Goal: Information Seeking & Learning: Learn about a topic

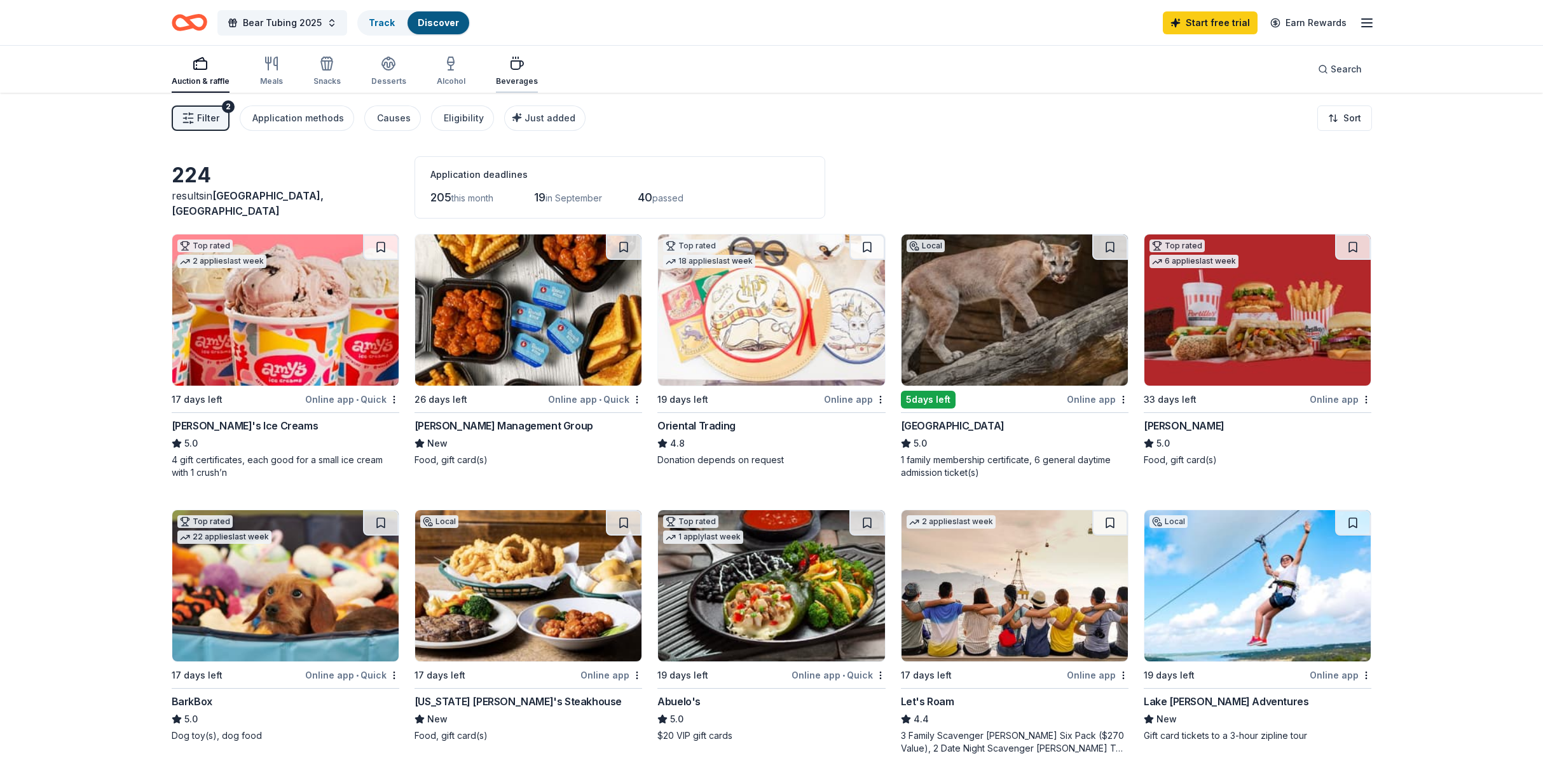
click at [497, 69] on div "button" at bounding box center [516, 63] width 42 height 15
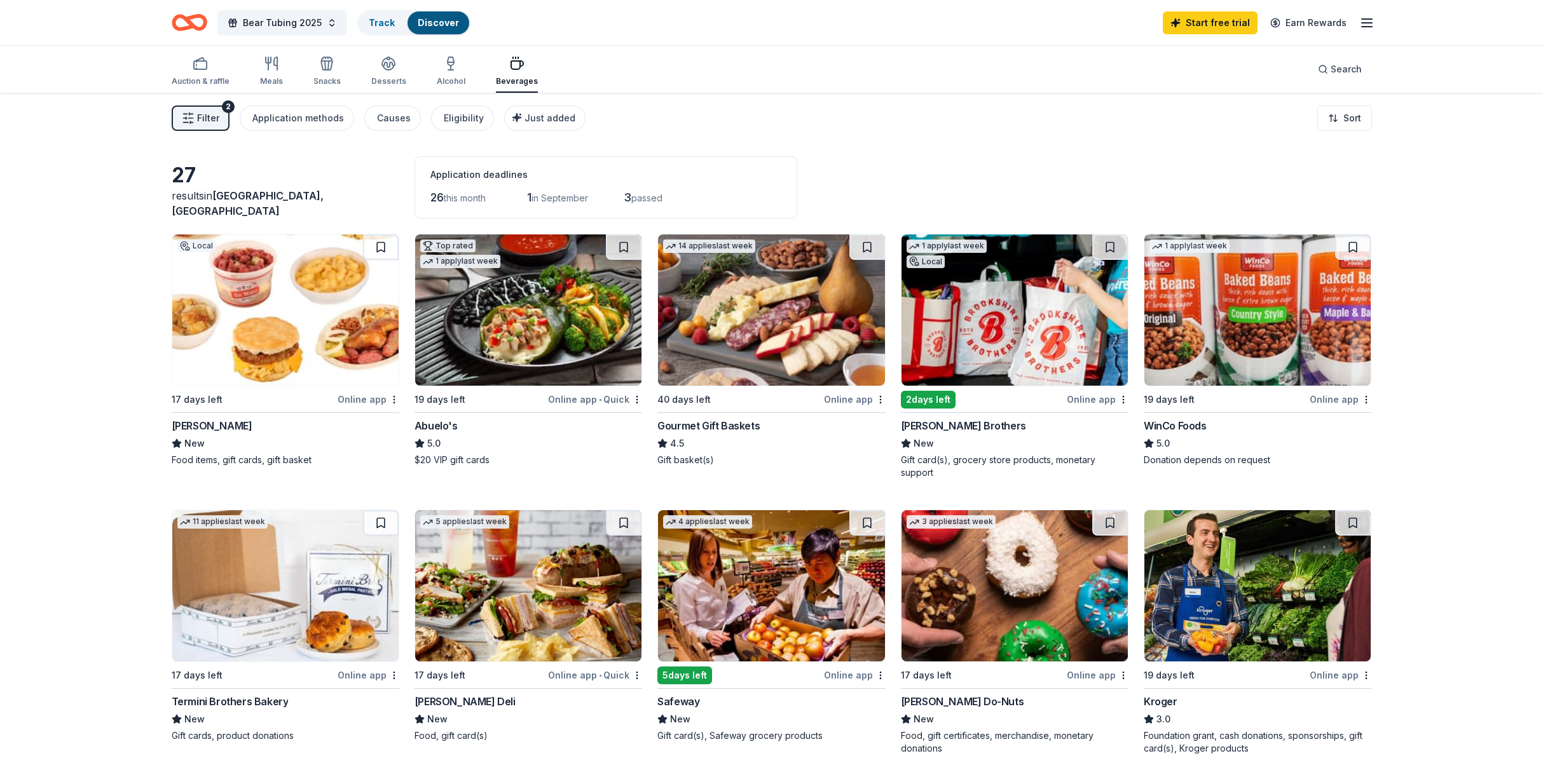
click at [1362, 24] on icon "button" at bounding box center [1367, 22] width 15 height 15
click at [1206, 141] on link "Pricing" at bounding box center [1211, 139] width 33 height 13
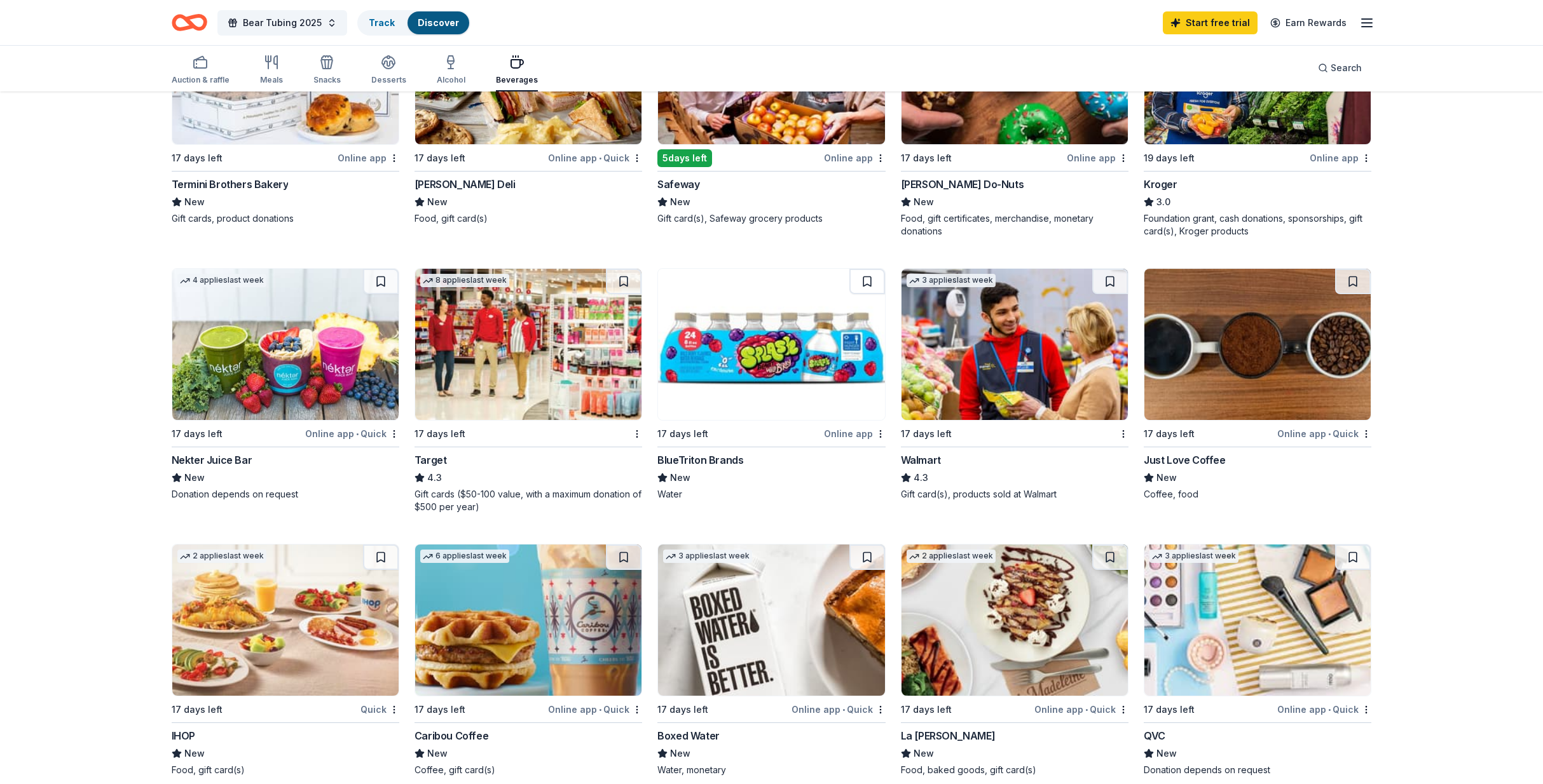
scroll to position [508, 0]
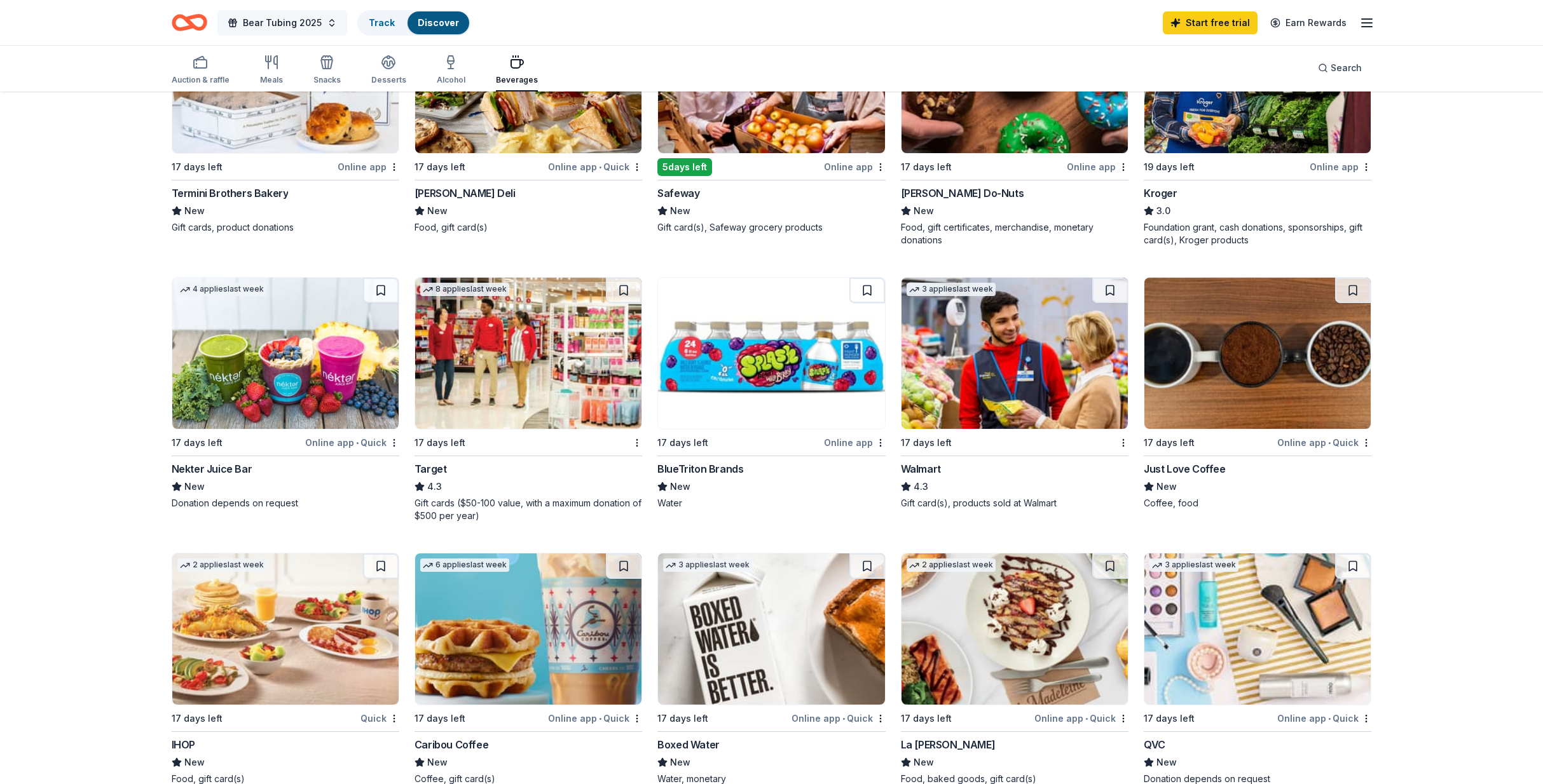
click at [282, 23] on span "Bear Tubing 2025" at bounding box center [282, 22] width 79 height 15
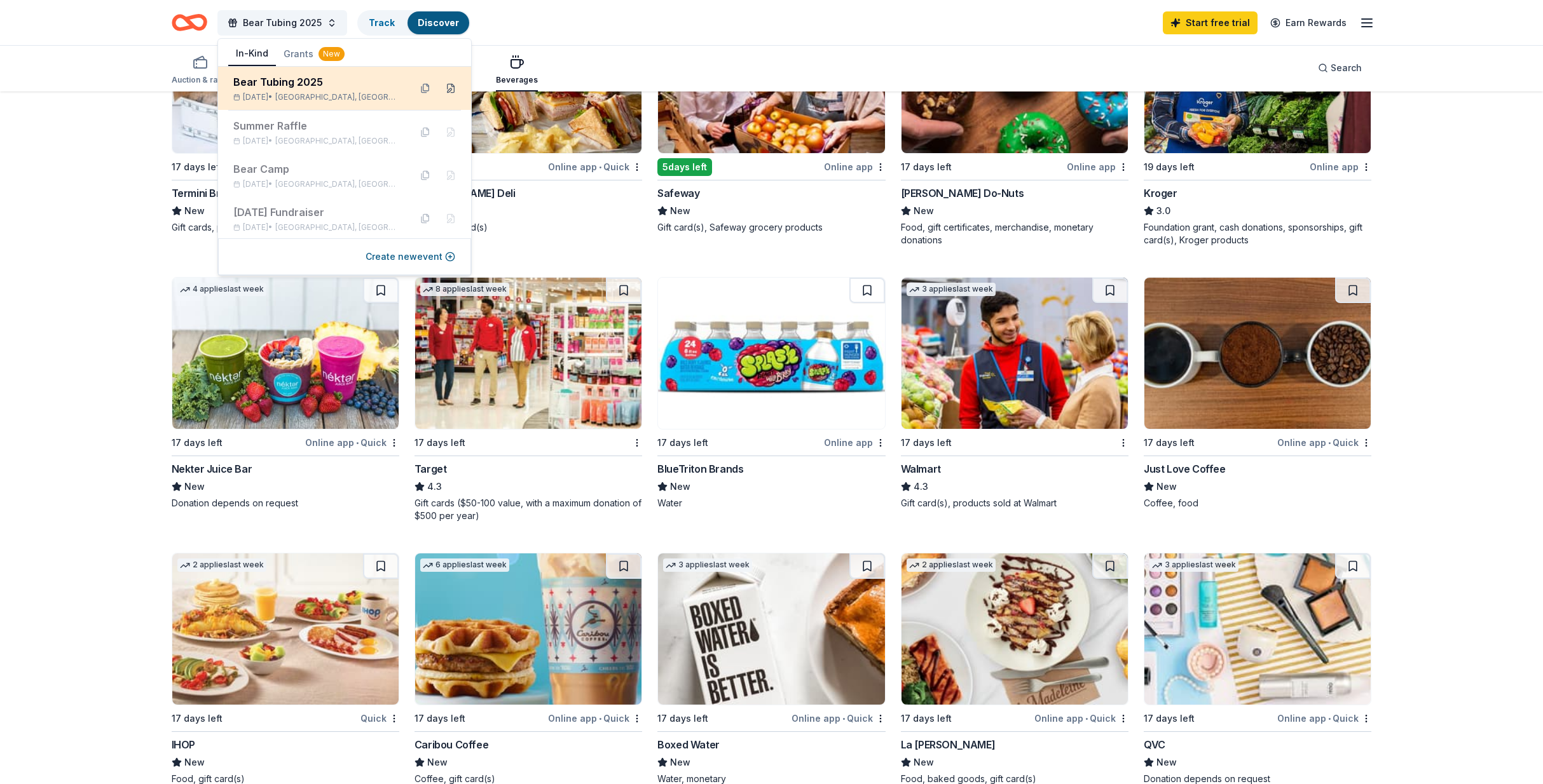
click at [441, 89] on button at bounding box center [451, 88] width 20 height 20
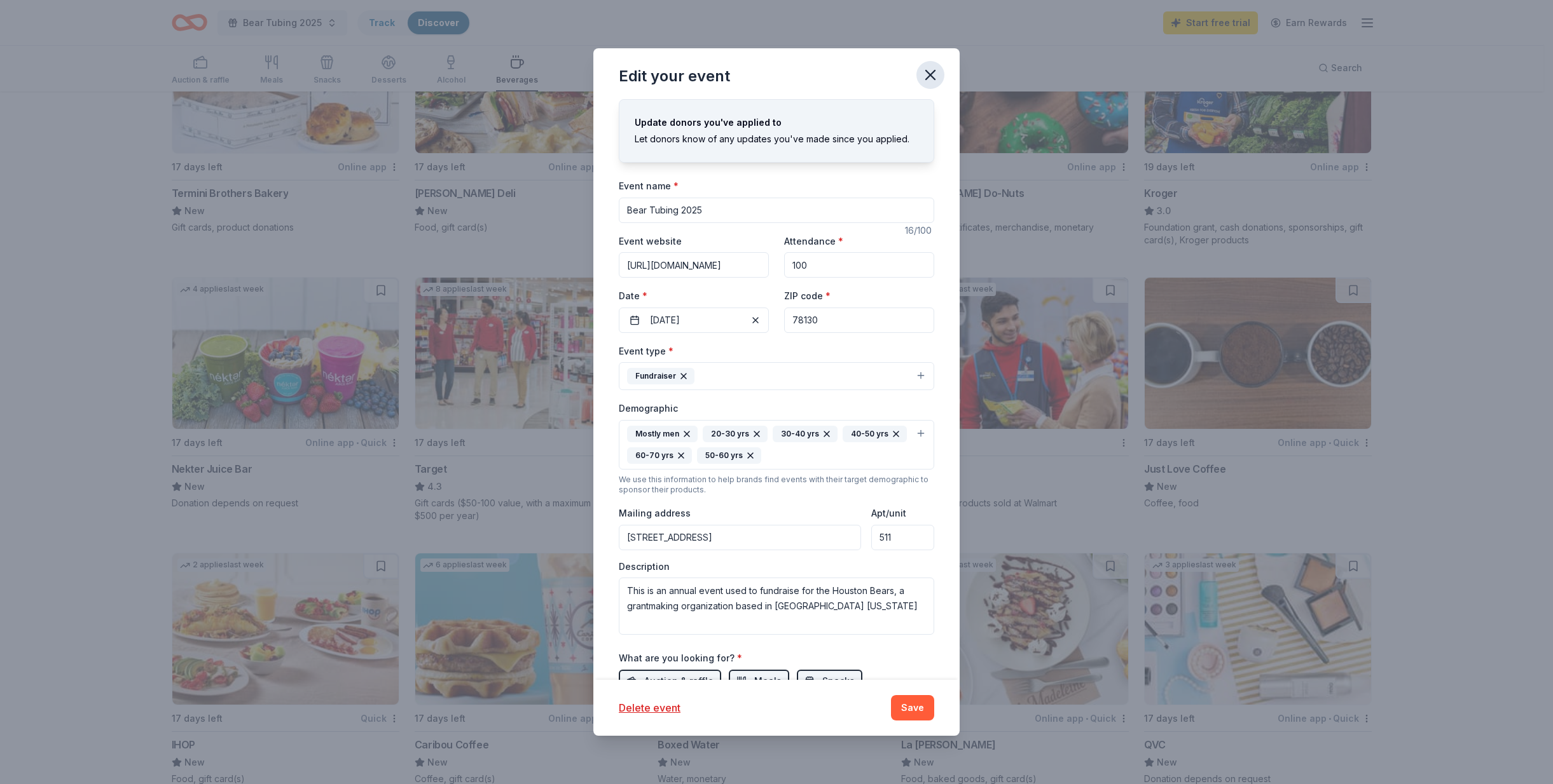
click at [935, 73] on icon "button" at bounding box center [930, 74] width 18 height 18
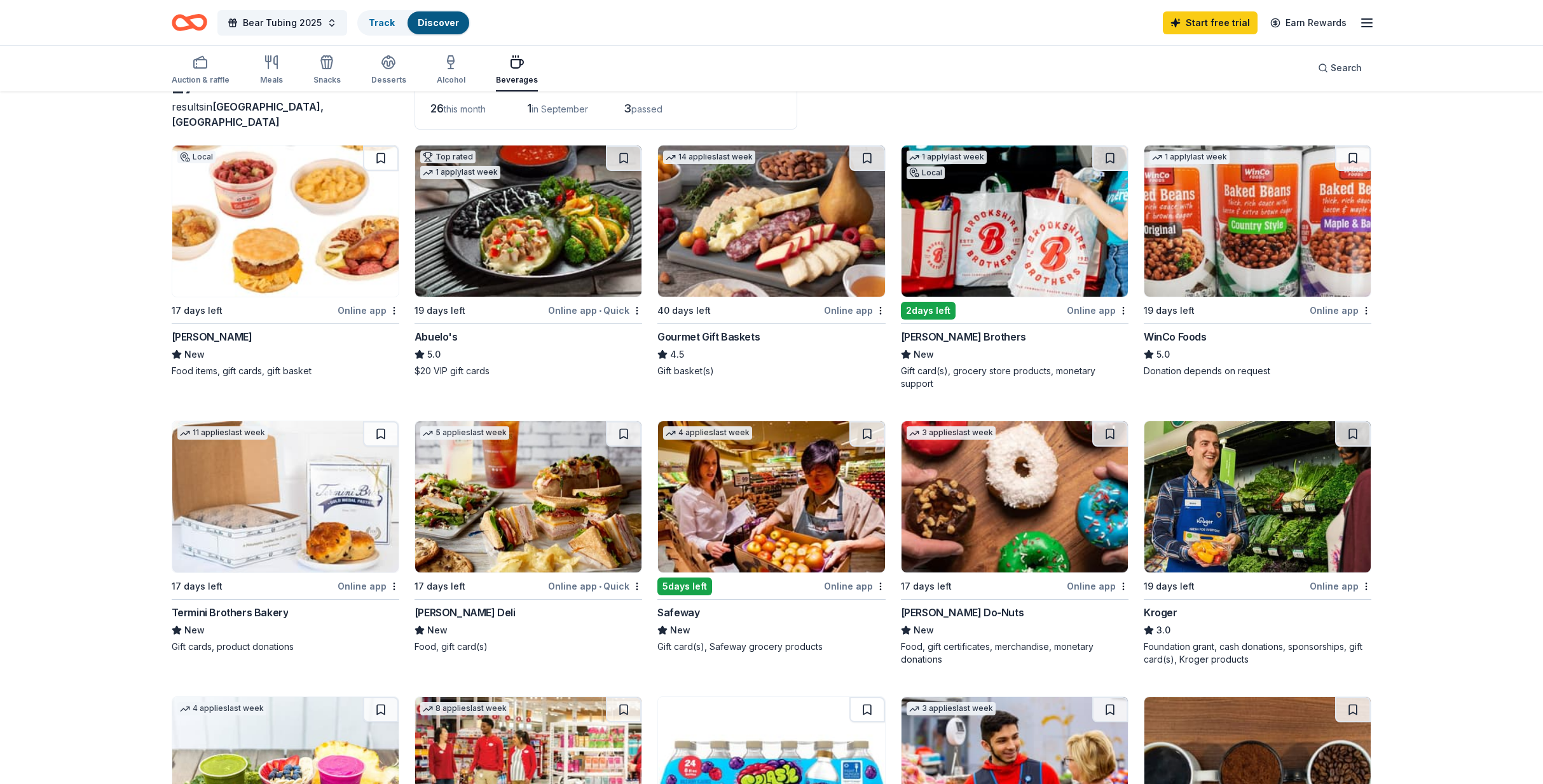
scroll to position [0, 0]
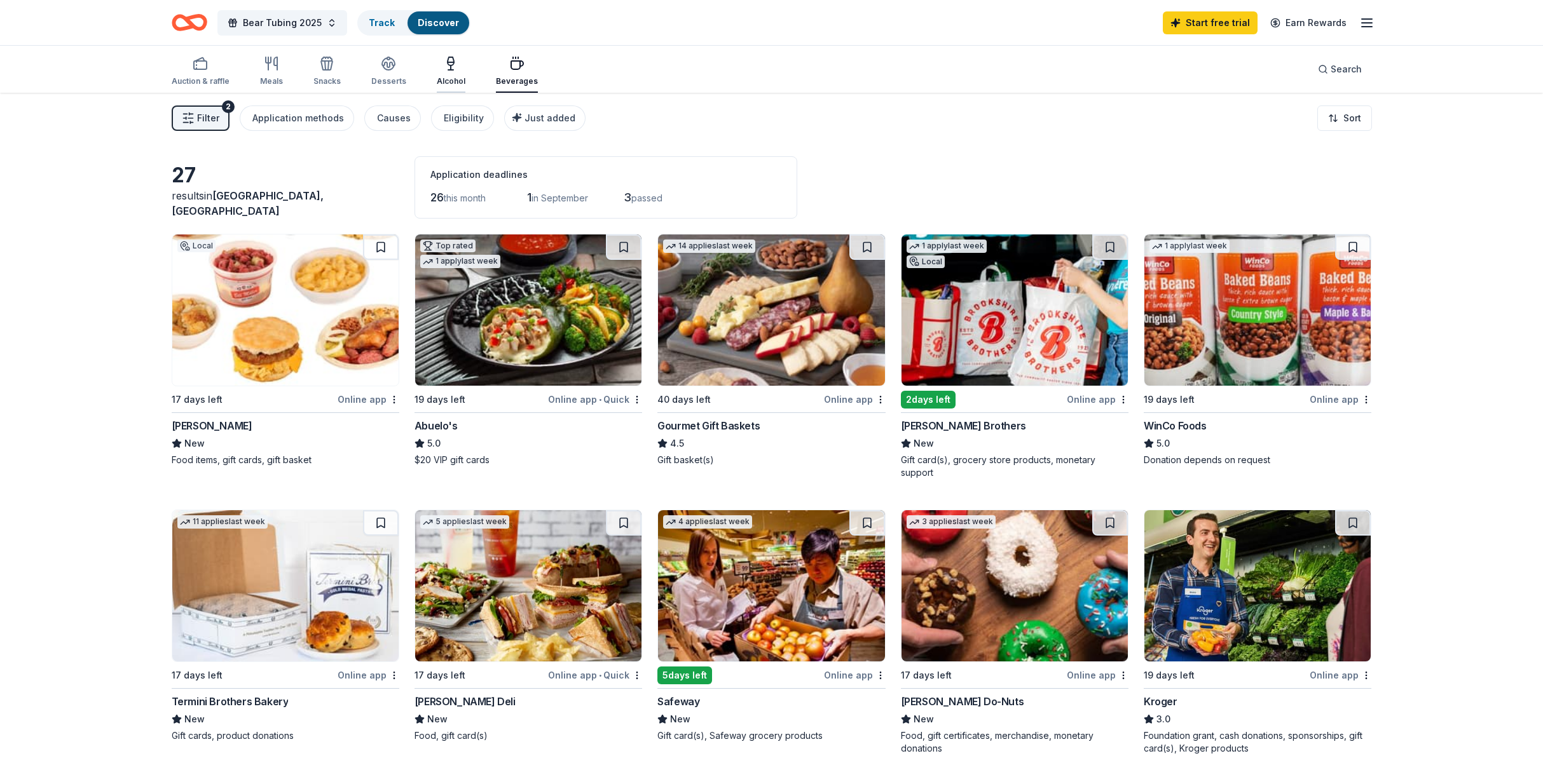
click at [446, 75] on div "Alcohol" at bounding box center [451, 71] width 29 height 31
